Goal: Information Seeking & Learning: Learn about a topic

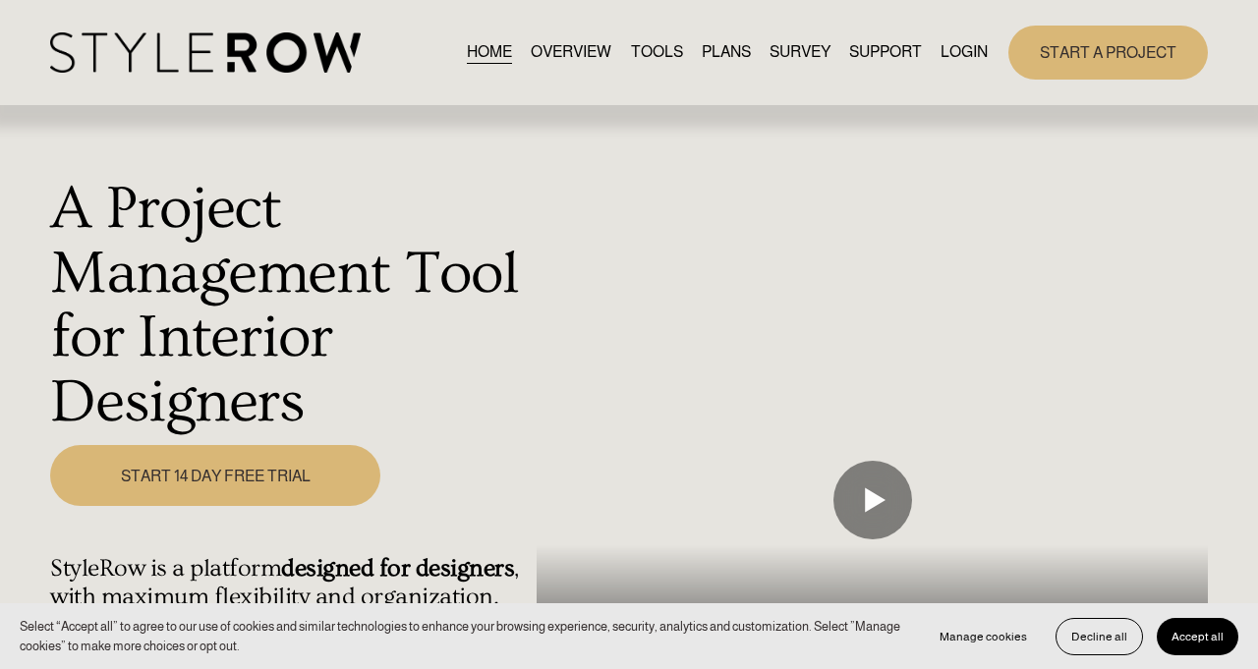
click at [241, 445] on link "START 14 DAY FREE TRIAL" at bounding box center [215, 475] width 330 height 61
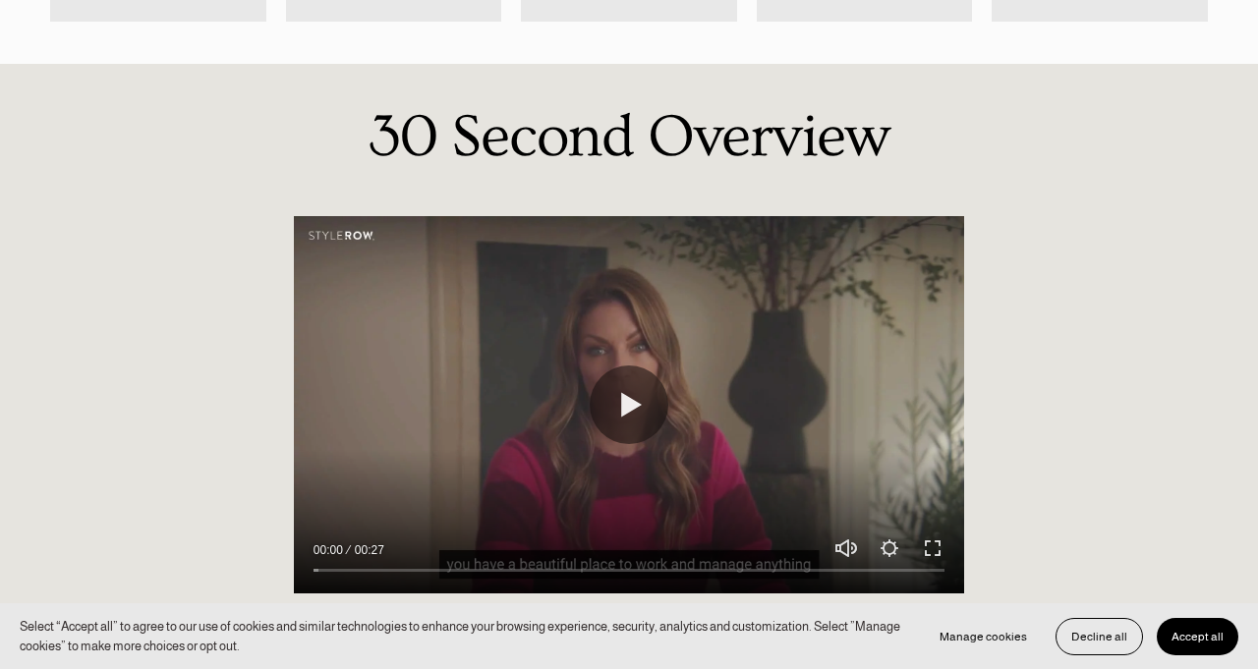
scroll to position [954, 0]
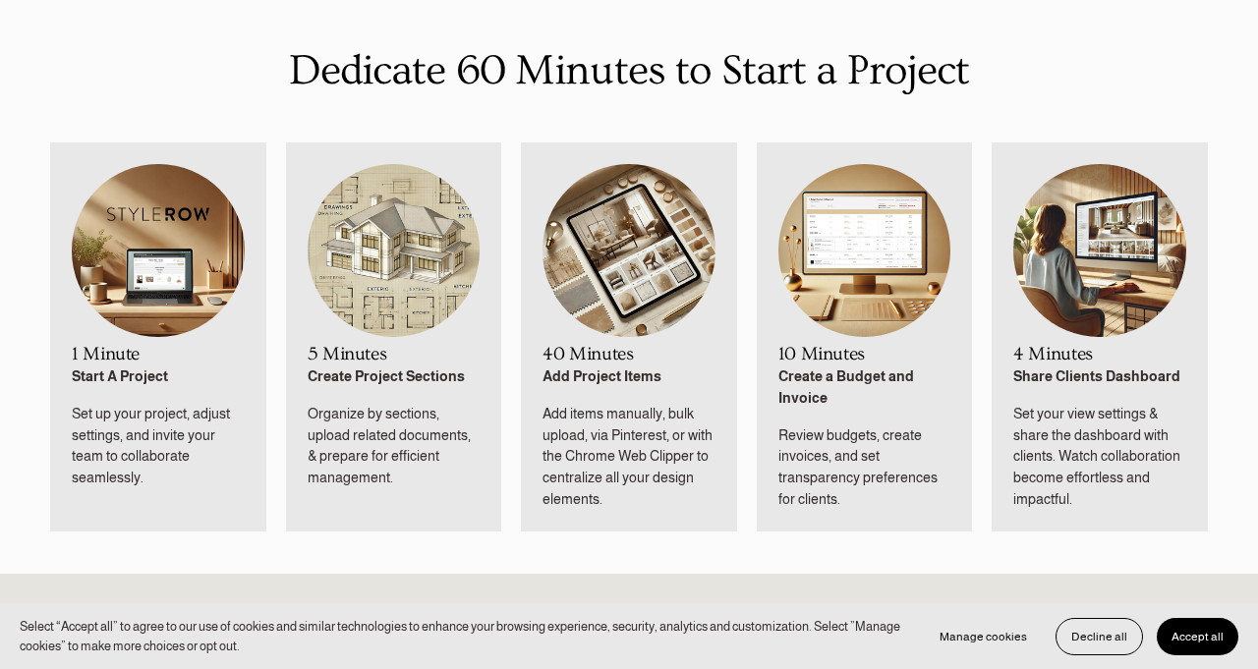
click at [388, 269] on img at bounding box center [394, 251] width 173 height 174
click at [386, 268] on img at bounding box center [394, 251] width 173 height 174
click at [361, 237] on img at bounding box center [394, 251] width 173 height 174
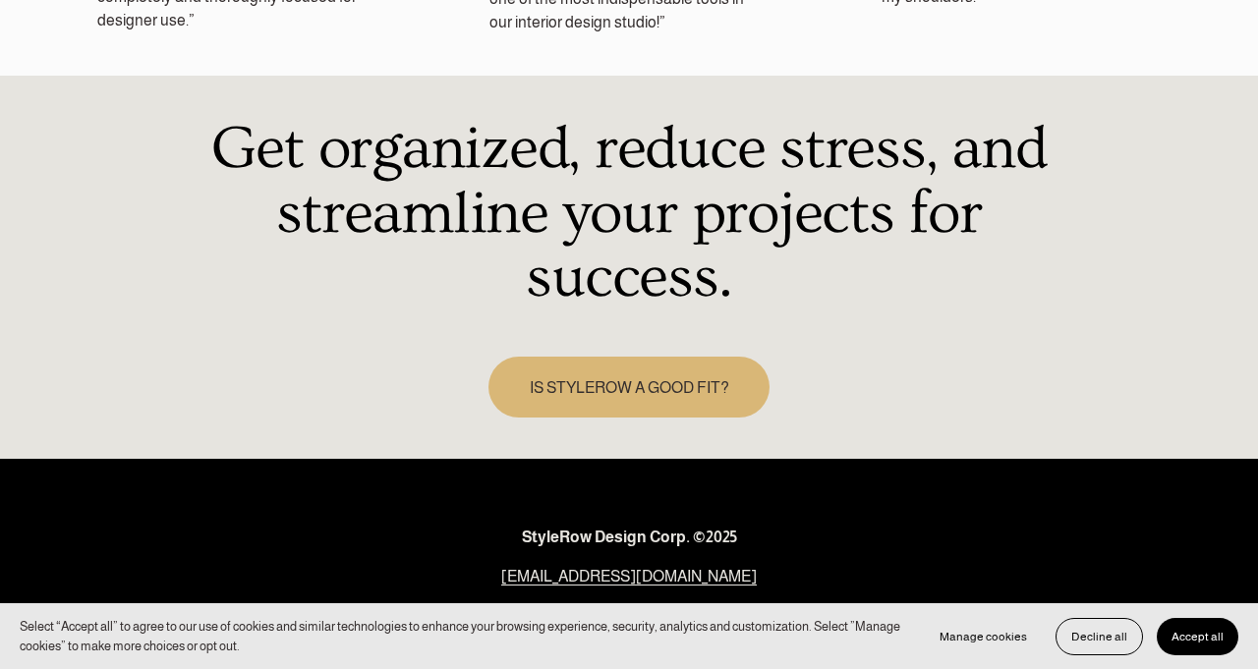
scroll to position [2755, 0]
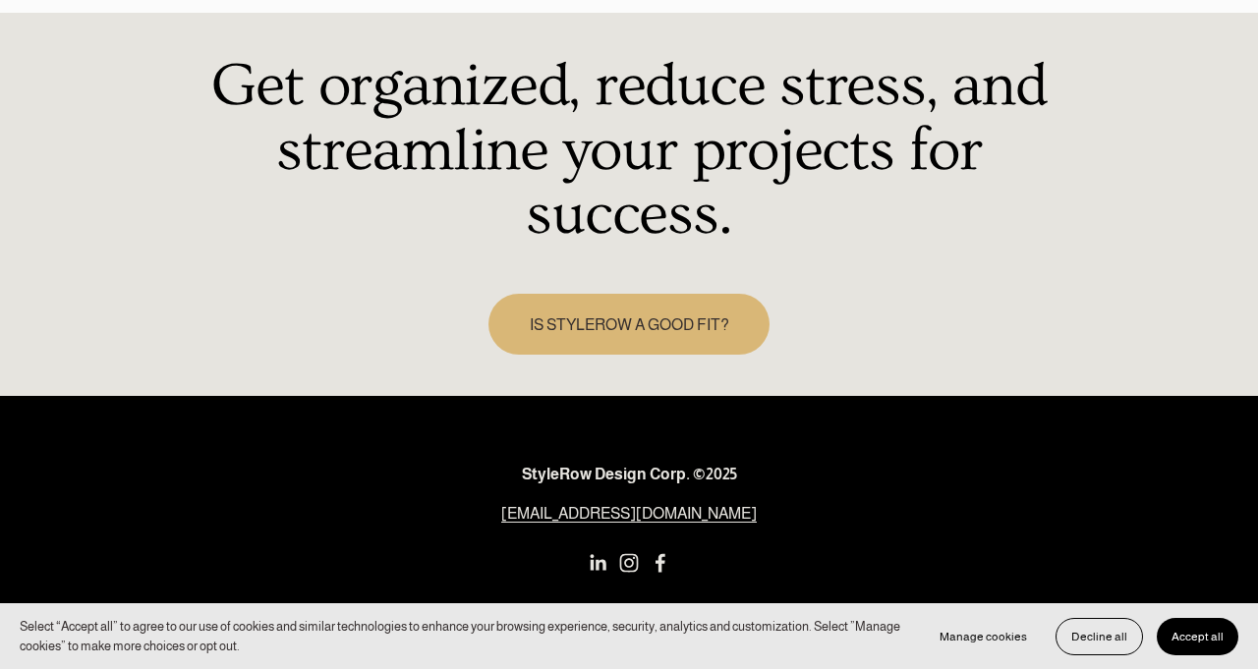
click at [635, 294] on link "IS STYLEROW A GOOD FIT?" at bounding box center [628, 324] width 281 height 61
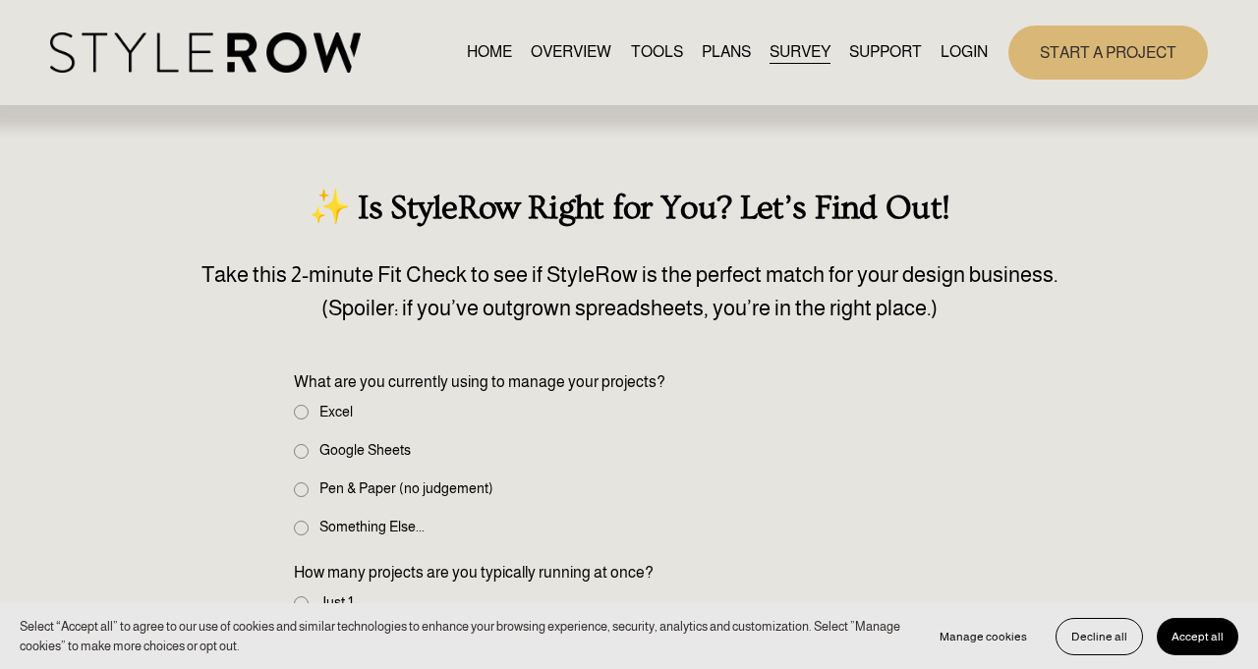
click at [476, 45] on link "HOME" at bounding box center [489, 52] width 45 height 27
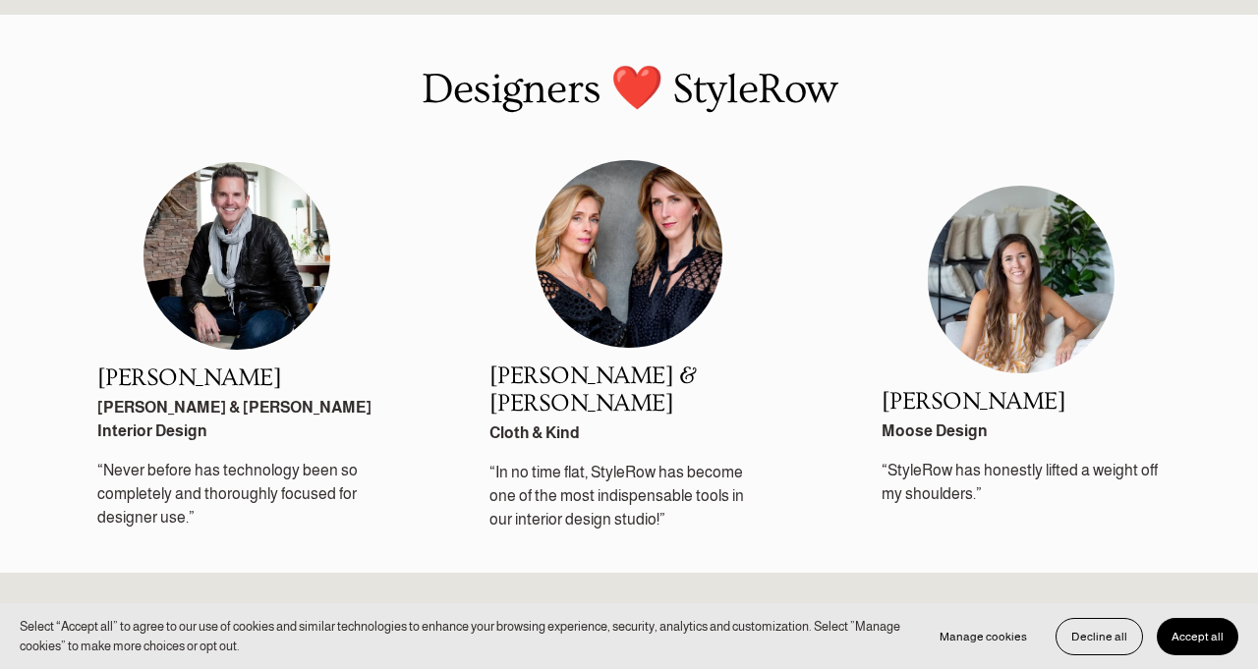
scroll to position [2755, 0]
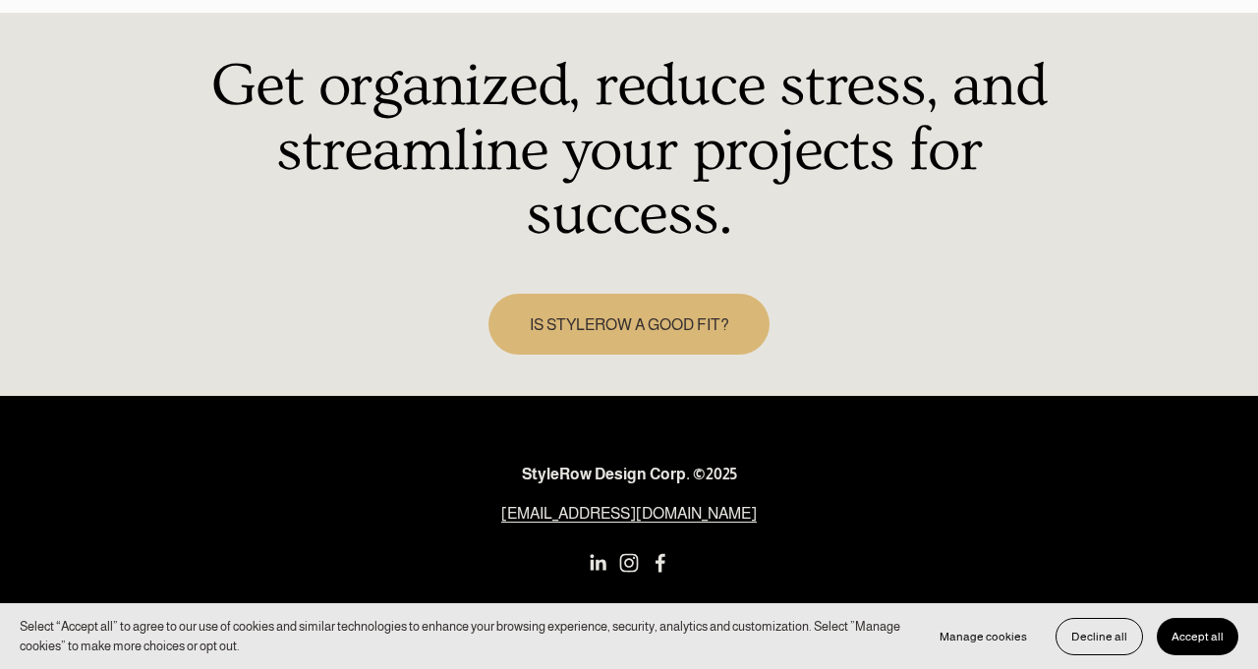
click at [628, 554] on use "Instagram" at bounding box center [629, 563] width 19 height 19
